Goal: Complete application form

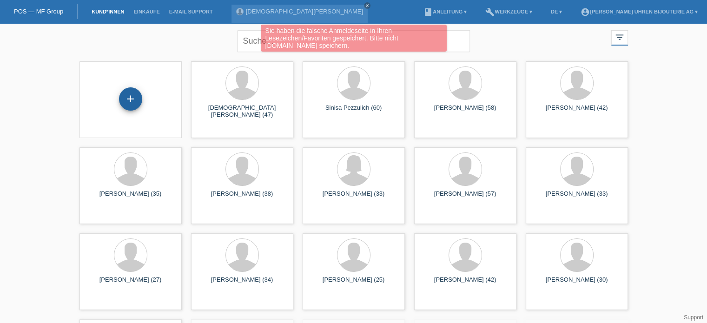
click at [136, 100] on div "+" at bounding box center [130, 98] width 23 height 23
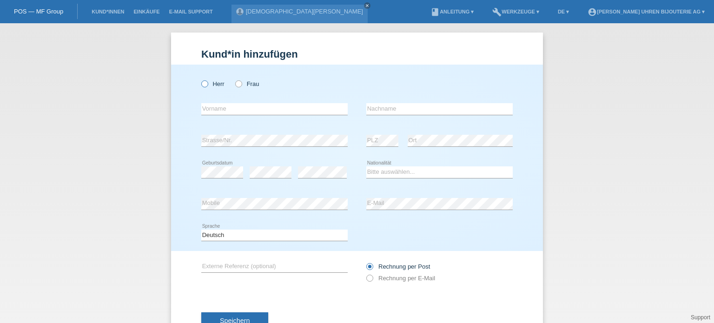
click at [203, 80] on input "Herr" at bounding box center [204, 83] width 6 height 6
radio input "true"
click at [200, 79] on icon at bounding box center [200, 79] width 0 height 0
click at [203, 86] on input "Herr" at bounding box center [204, 83] width 6 height 6
click at [268, 113] on input "text" at bounding box center [274, 109] width 146 height 12
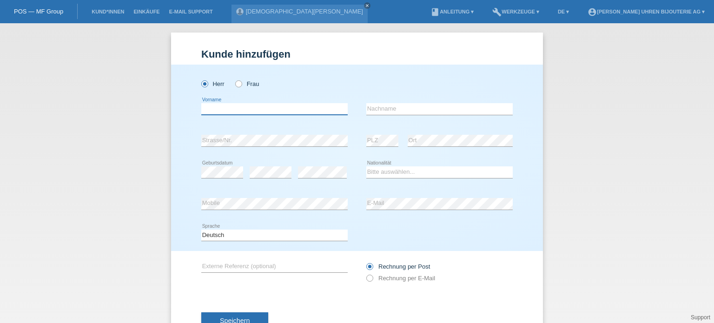
paste input "[PERSON_NAME]"
type input "[PERSON_NAME]"
click at [387, 108] on input "text" at bounding box center [439, 109] width 146 height 12
paste input "Peyer"
type input "Peyer"
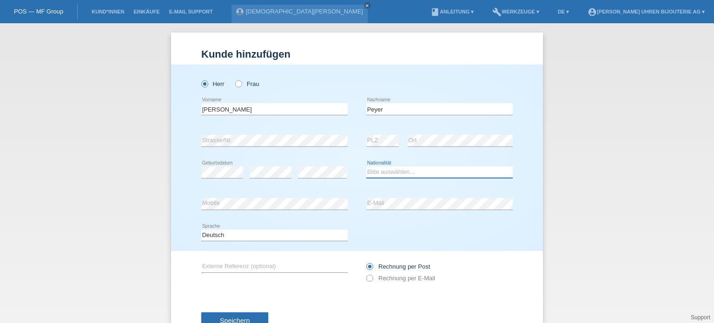
click at [410, 168] on select "Bitte auswählen... [GEOGRAPHIC_DATA] [GEOGRAPHIC_DATA] [GEOGRAPHIC_DATA] [GEOGR…" at bounding box center [439, 171] width 146 height 11
select select "CH"
click at [366, 166] on select "Bitte auswählen... [GEOGRAPHIC_DATA] [GEOGRAPHIC_DATA] [GEOGRAPHIC_DATA] [GEOGR…" at bounding box center [439, 171] width 146 height 11
click at [227, 264] on input "text" at bounding box center [274, 267] width 146 height 12
paste input "IW388108"
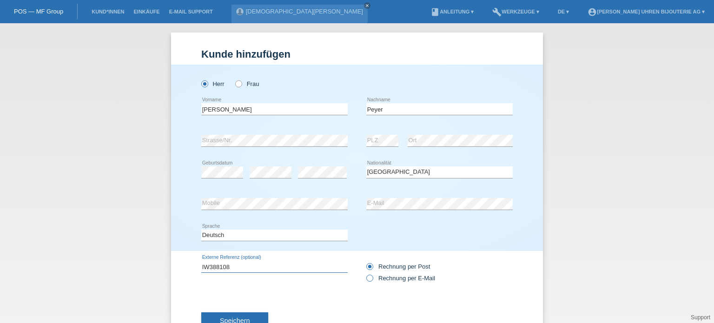
type input "IW388108"
click at [365, 273] on icon at bounding box center [365, 273] width 0 height 0
click at [366, 280] on input "Rechnung per E-Mail" at bounding box center [369, 281] width 6 height 12
radio input "true"
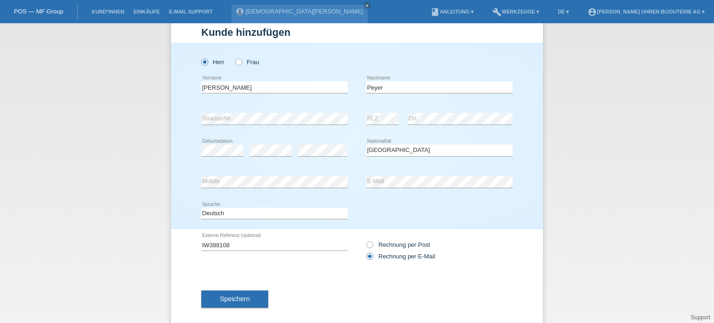
scroll to position [33, 0]
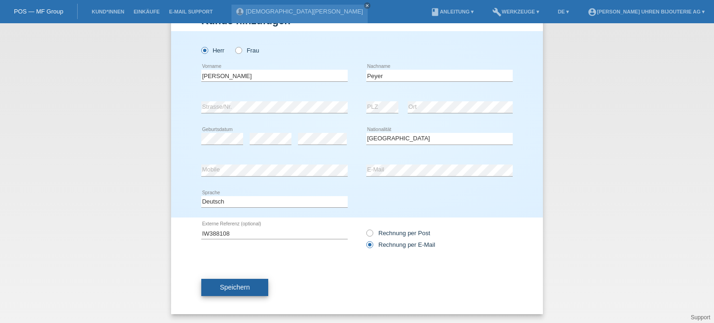
click at [229, 286] on span "Speichern" at bounding box center [235, 287] width 30 height 7
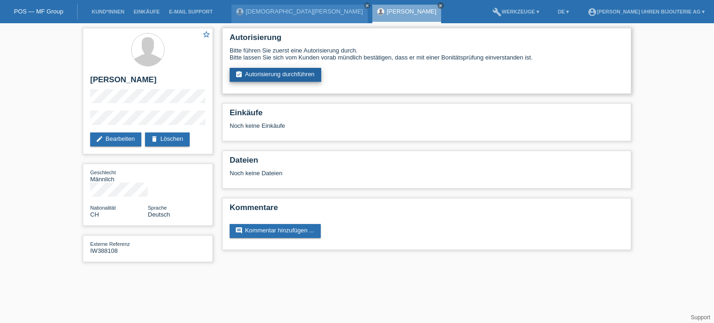
click at [268, 73] on link "assignment_turned_in Autorisierung durchführen" at bounding box center [276, 75] width 92 height 14
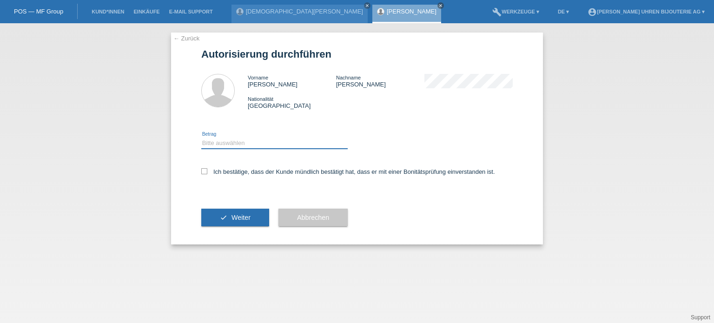
click at [253, 148] on select "Bitte auswählen CHF 1.00 - CHF 499.00 CHF 500.00 - CHF 1'999.00 CHF 2'000.00 - …" at bounding box center [274, 143] width 146 height 11
select select "3"
click at [201, 138] on select "Bitte auswählen CHF 1.00 - CHF 499.00 CHF 500.00 - CHF 1'999.00 CHF 2'000.00 - …" at bounding box center [274, 143] width 146 height 11
click at [203, 171] on icon at bounding box center [204, 171] width 6 height 6
click at [203, 171] on input "Ich bestätige, dass der Kunde mündlich bestätigt hat, dass er mit einer Bonität…" at bounding box center [204, 171] width 6 height 6
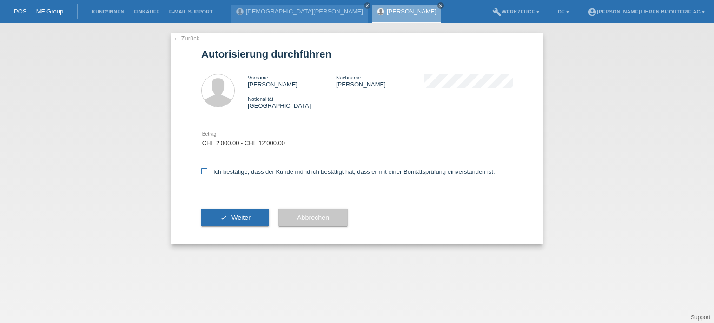
checkbox input "true"
click at [229, 221] on button "check Weiter" at bounding box center [235, 218] width 68 height 18
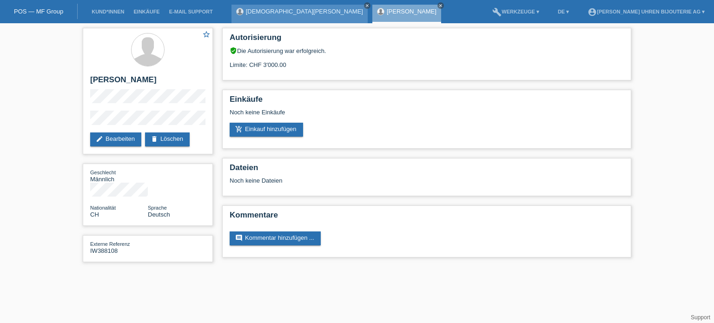
click at [365, 5] on icon "close" at bounding box center [367, 5] width 5 height 5
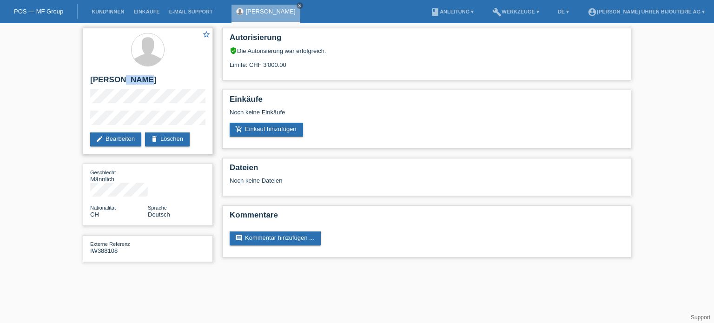
drag, startPoint x: 117, startPoint y: 82, endPoint x: 141, endPoint y: 81, distance: 23.7
click at [141, 81] on h2 "Daniel Peyer" at bounding box center [147, 82] width 115 height 14
copy h2 "Peyer"
